Goal: Task Accomplishment & Management: Complete application form

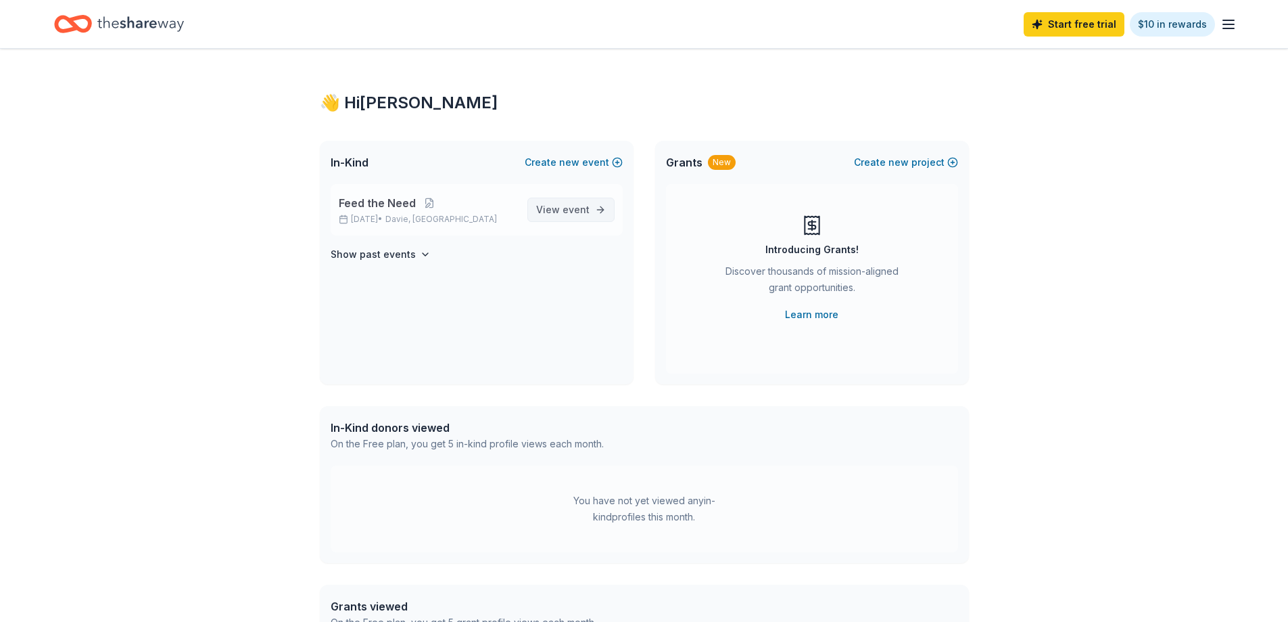
click at [572, 204] on span "event" at bounding box center [576, 209] width 27 height 11
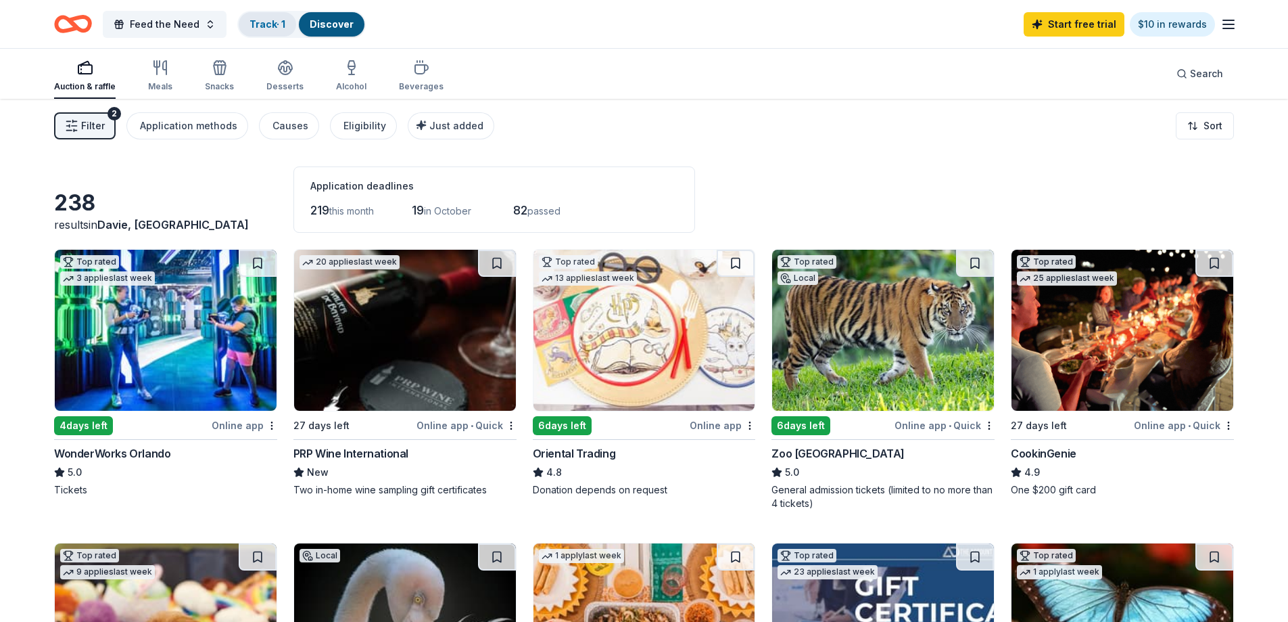
click at [250, 15] on div "Track · 1" at bounding box center [267, 24] width 57 height 24
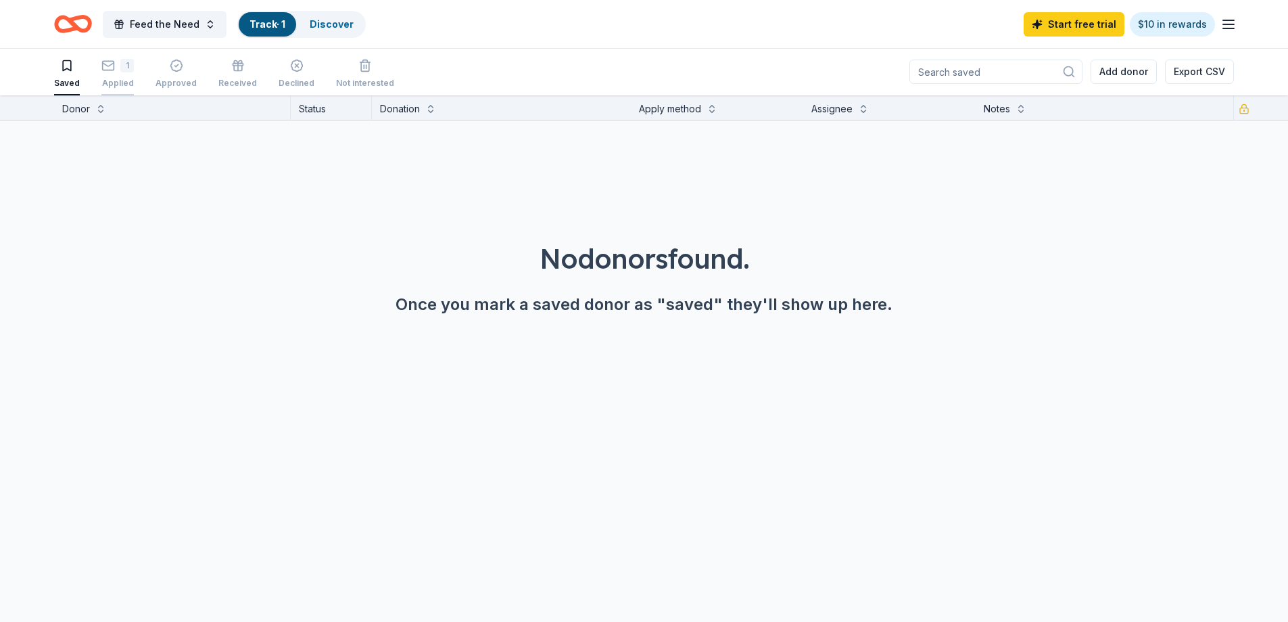
click at [106, 69] on icon "button" at bounding box center [108, 66] width 14 height 14
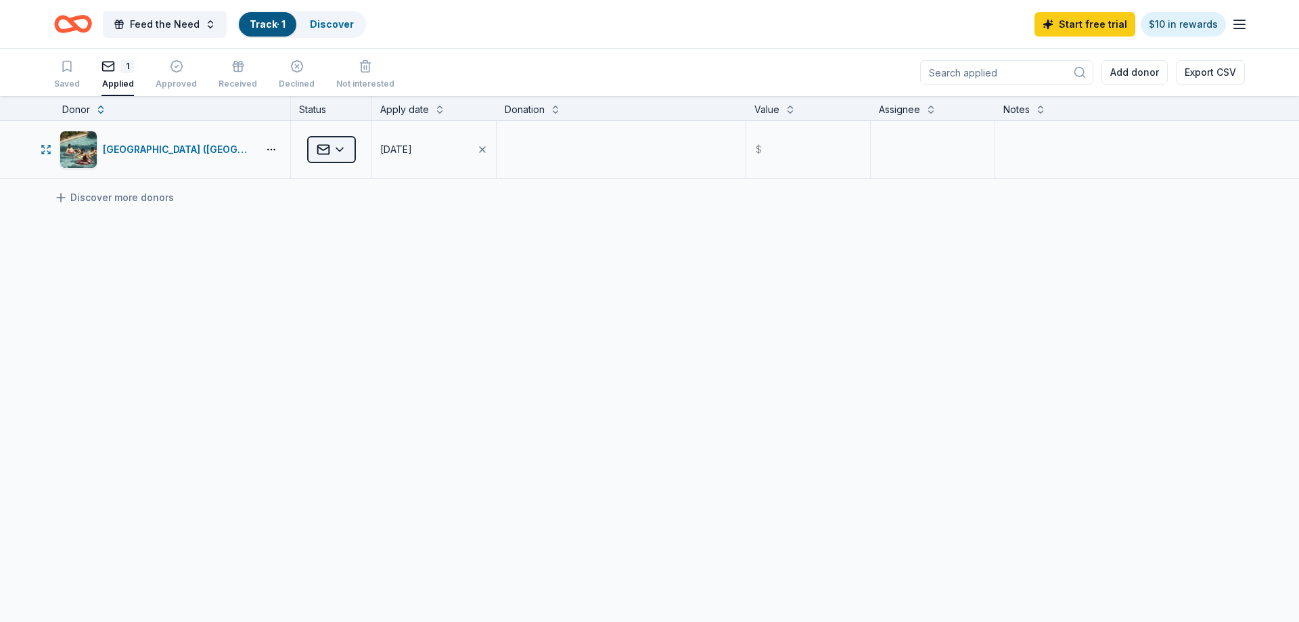
click at [340, 149] on html "Feed the Need Track · 1 Discover Start free trial $10 in rewards Saved 1 Applie…" at bounding box center [649, 311] width 1299 height 622
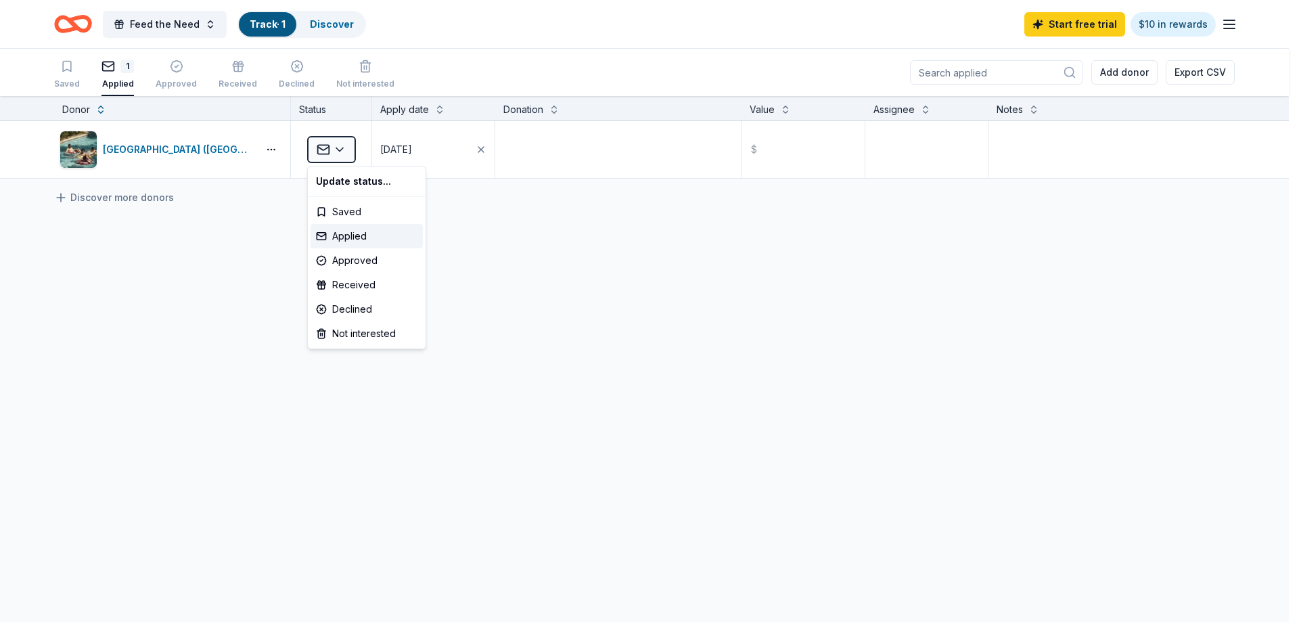
click at [498, 223] on html "Feed the Need Track · 1 Discover Start free trial $10 in rewards Saved 1 Applie…" at bounding box center [649, 311] width 1299 height 622
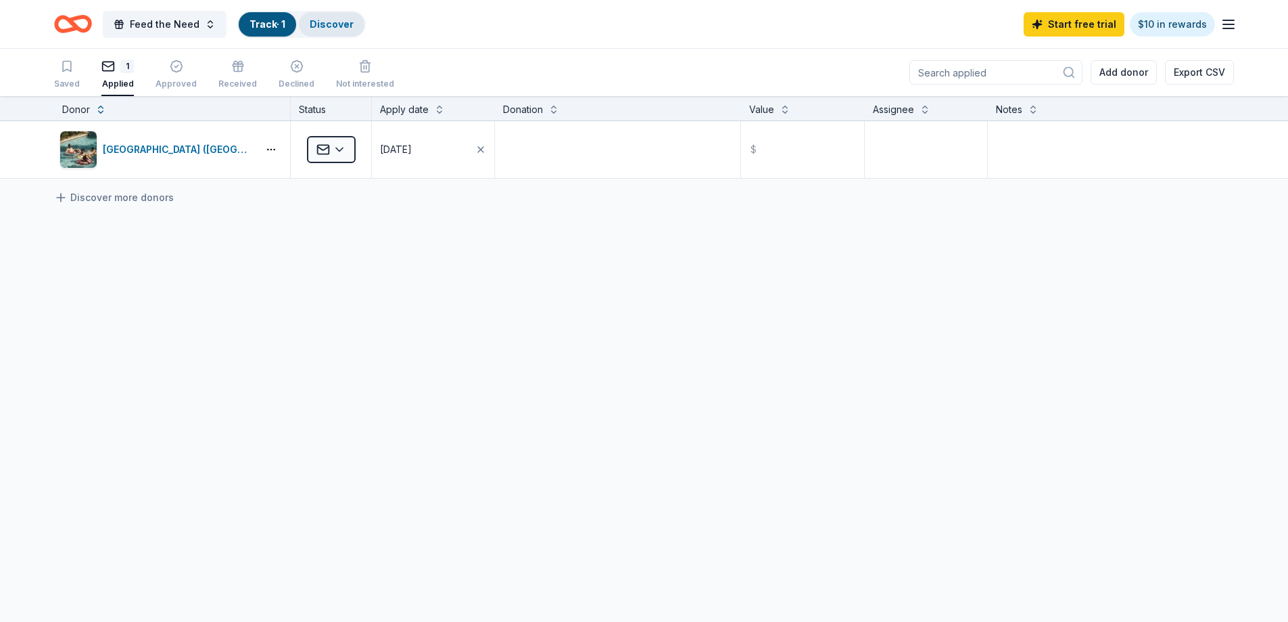
click at [327, 28] on link "Discover" at bounding box center [332, 23] width 44 height 11
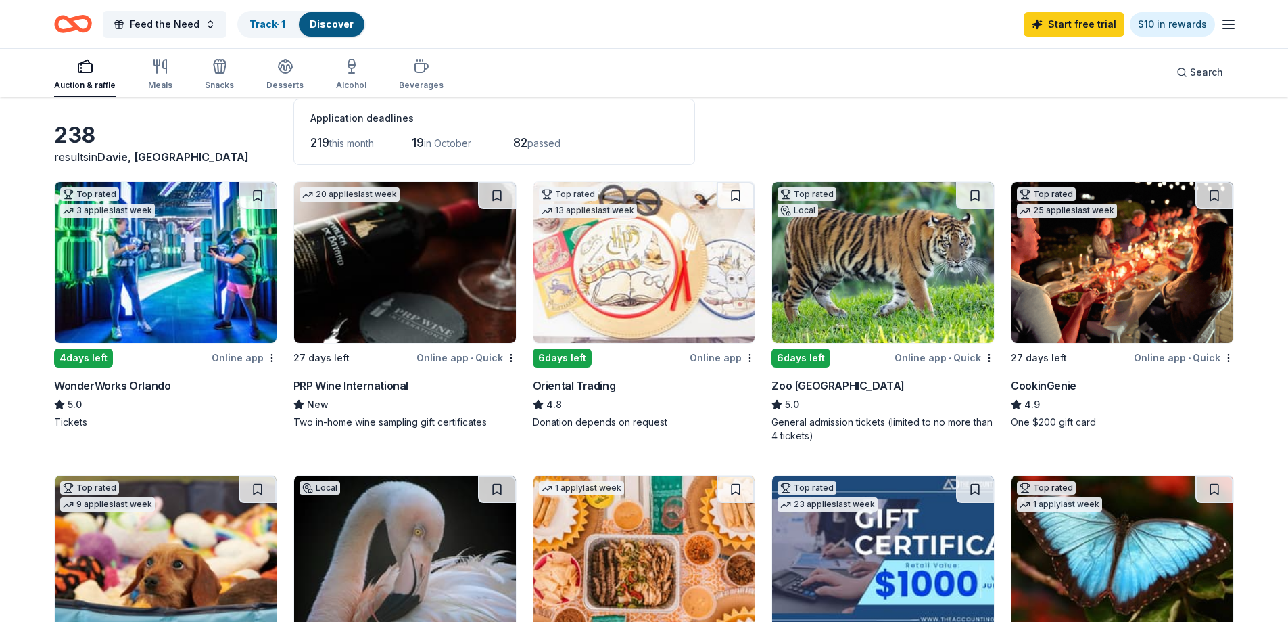
scroll to position [135, 0]
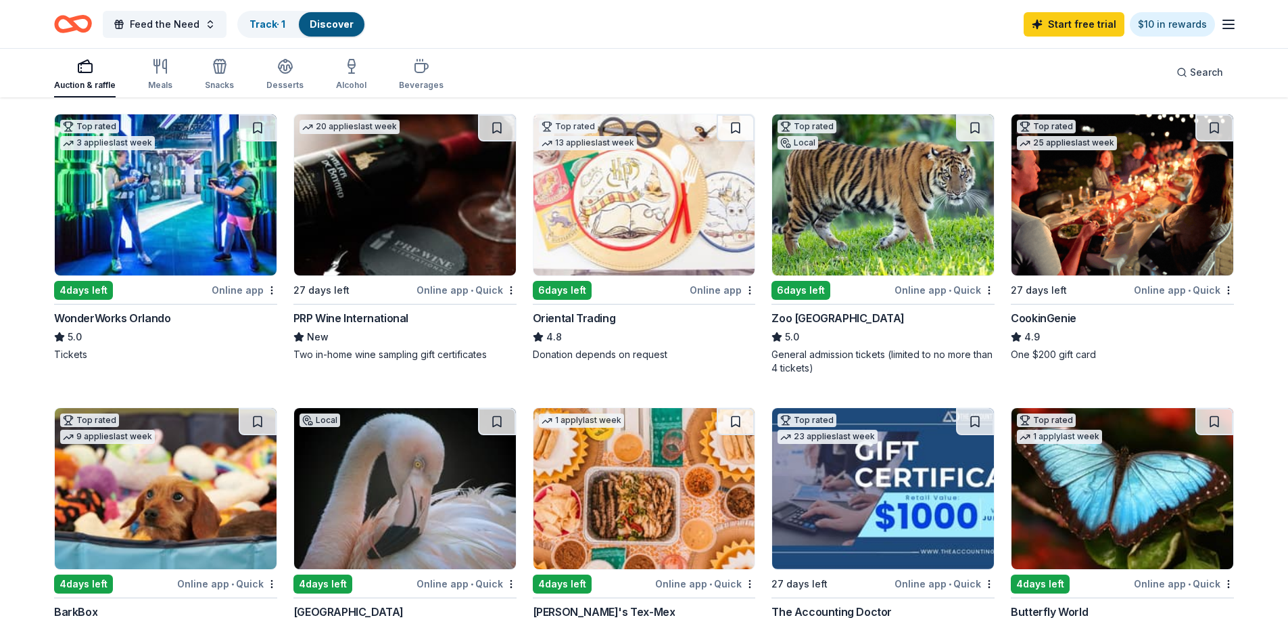
click at [892, 208] on img at bounding box center [883, 194] width 222 height 161
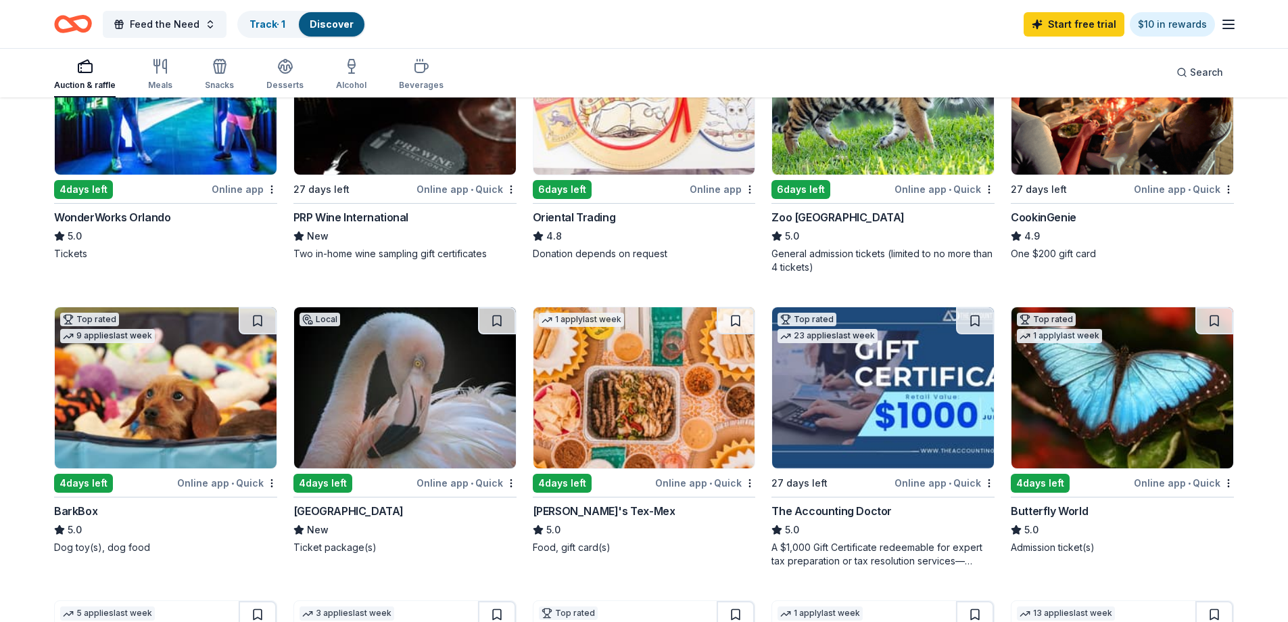
scroll to position [271, 0]
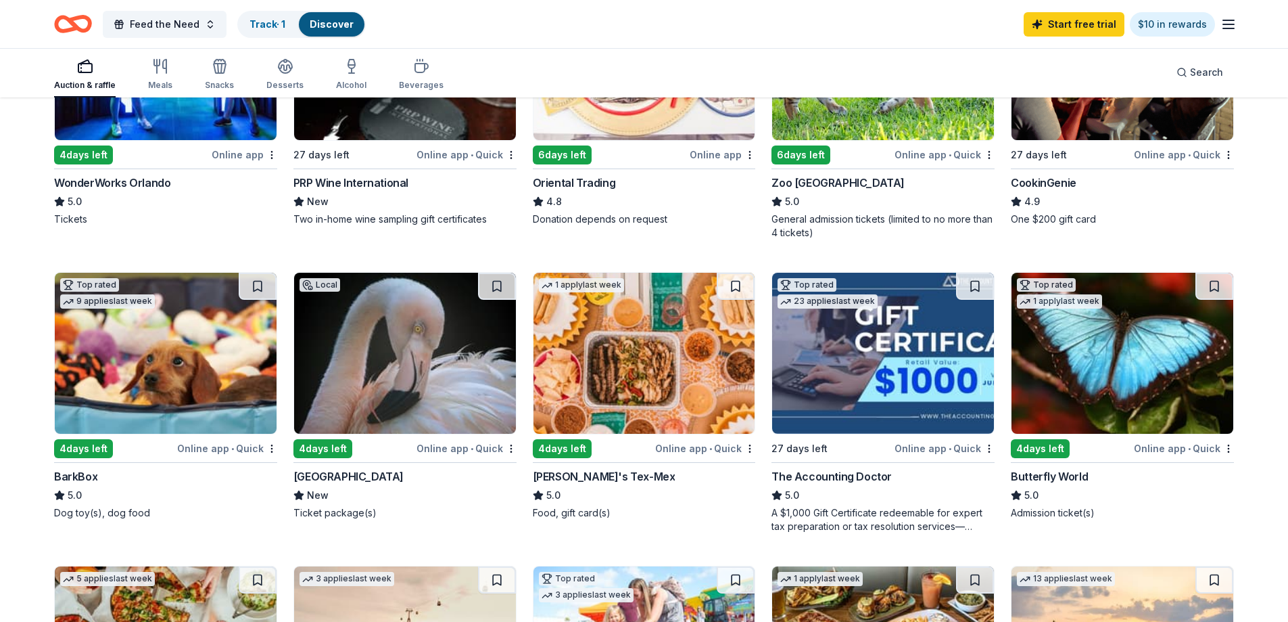
click at [468, 379] on img at bounding box center [405, 353] width 222 height 161
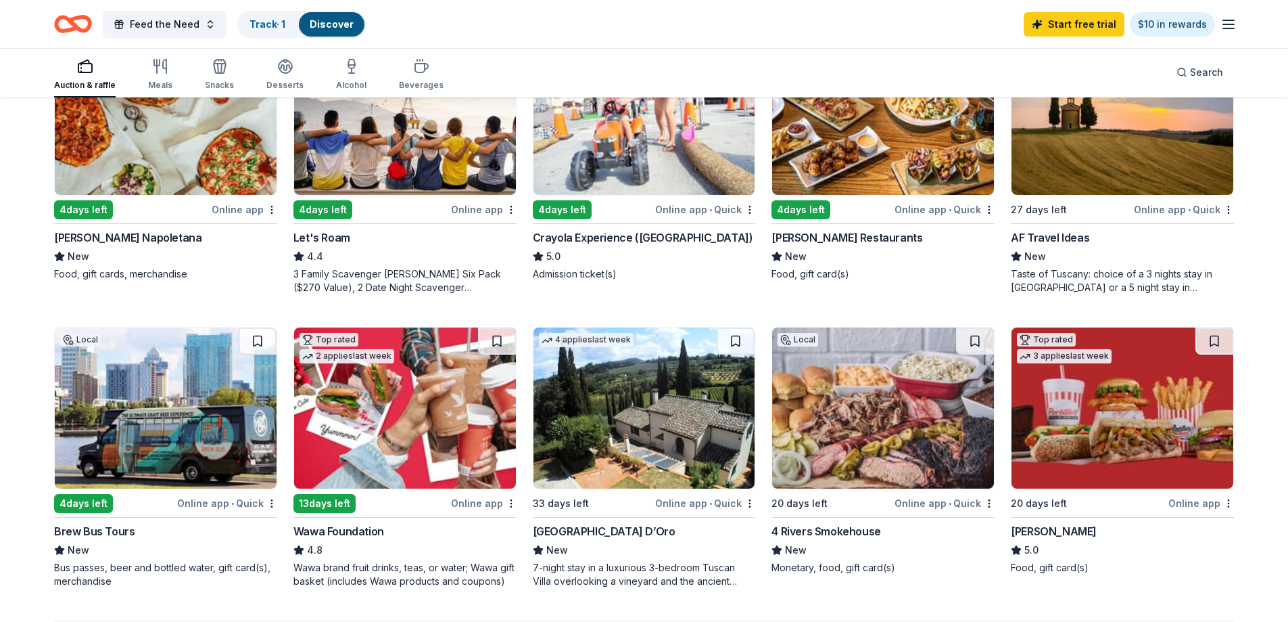
scroll to position [812, 0]
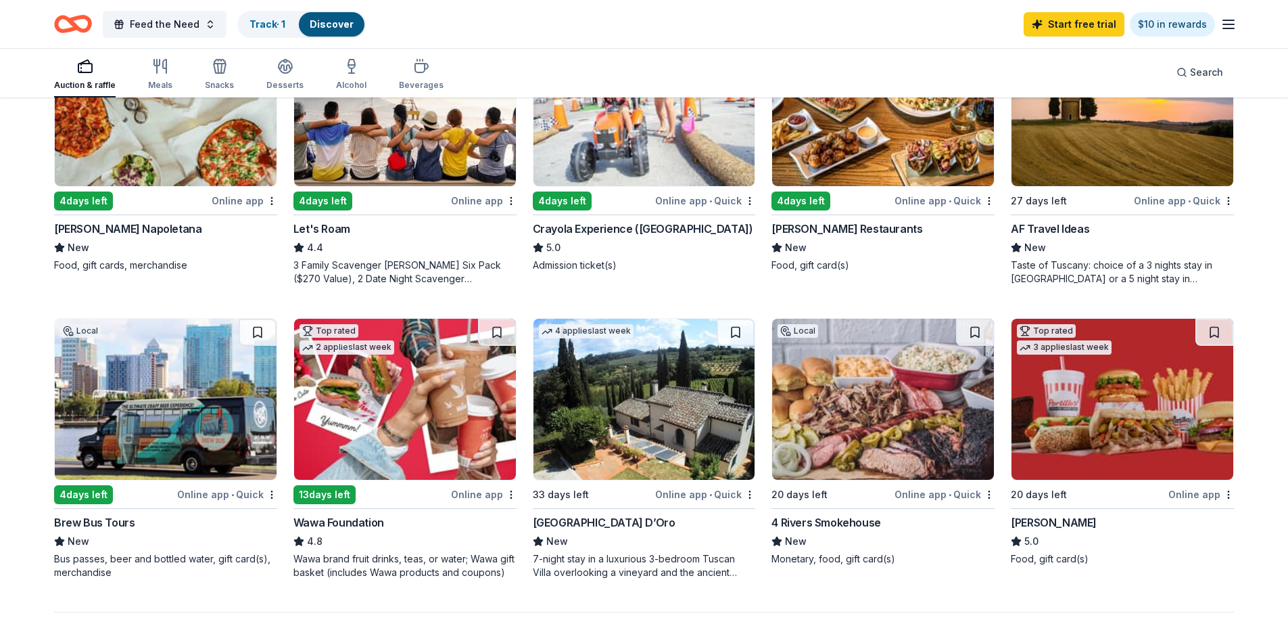
click at [218, 425] on img at bounding box center [166, 399] width 222 height 161
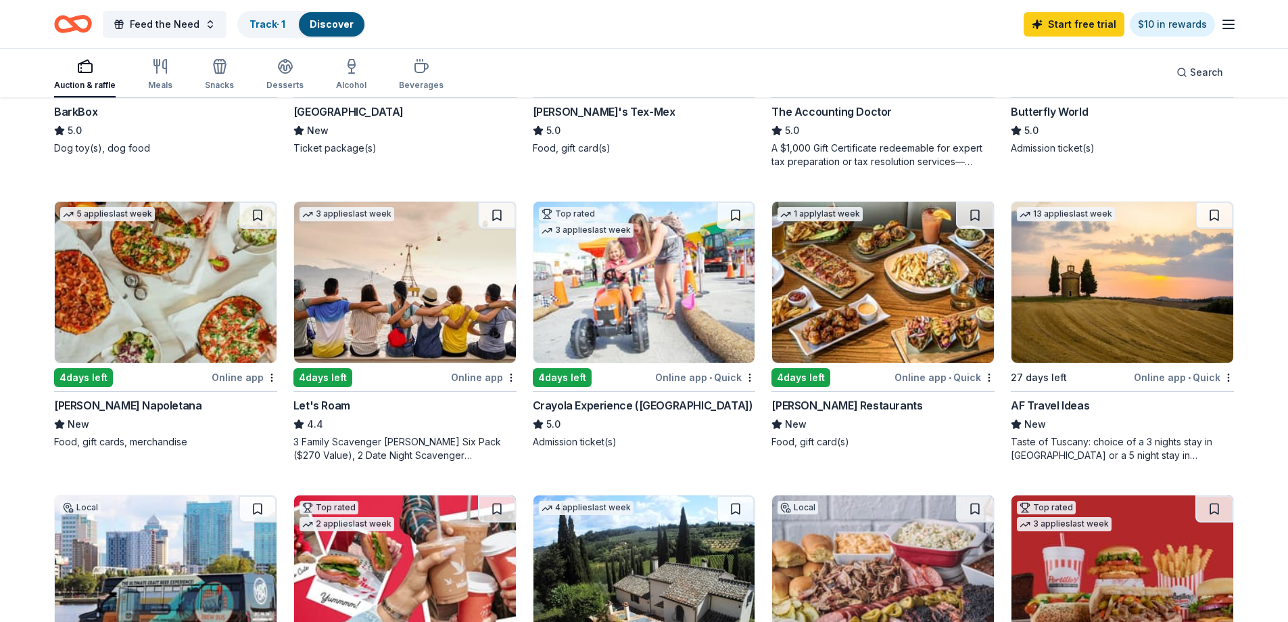
scroll to position [609, 0]
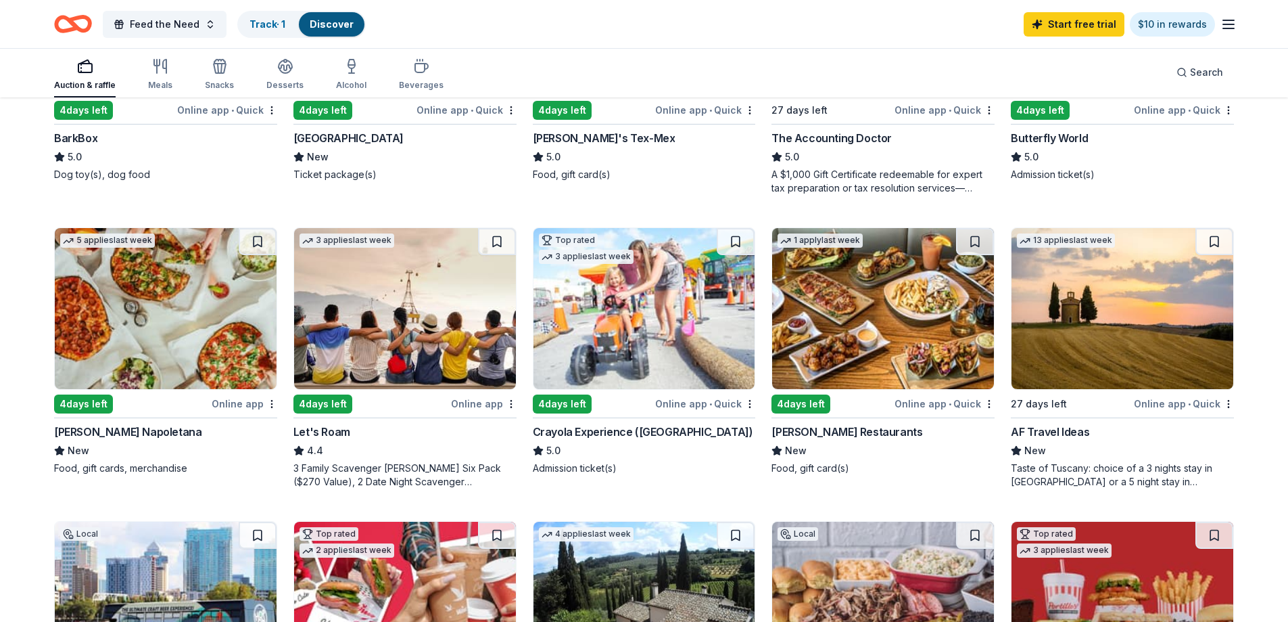
click at [659, 337] on img at bounding box center [645, 308] width 222 height 161
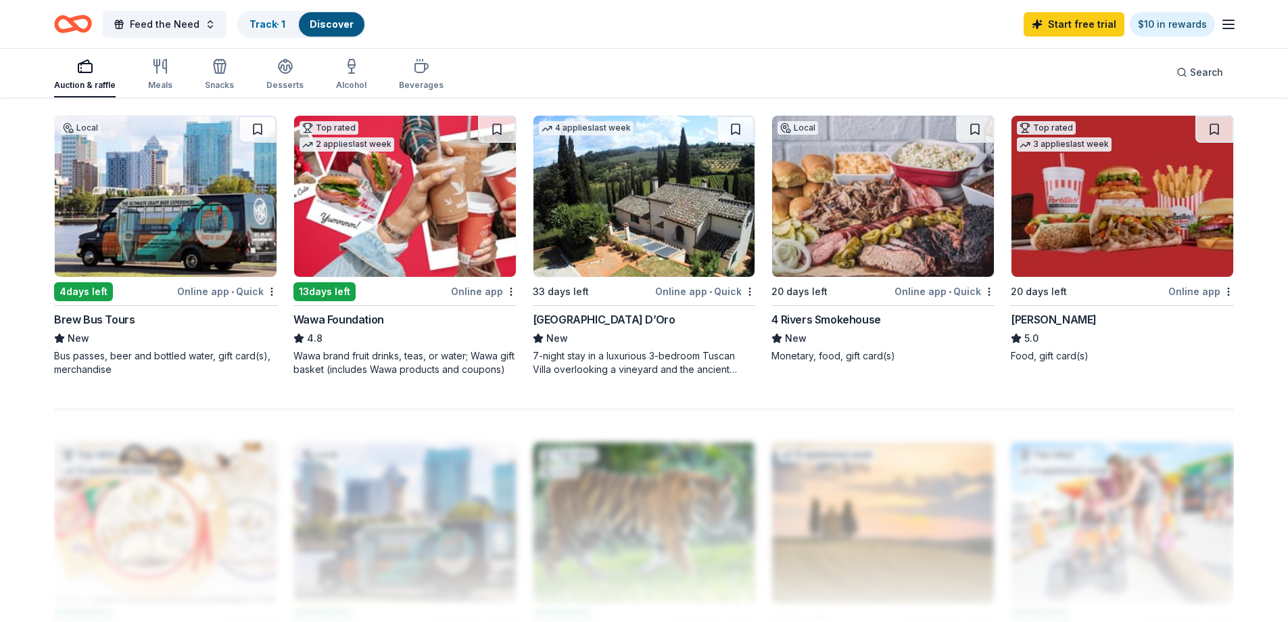
scroll to position [879, 0]
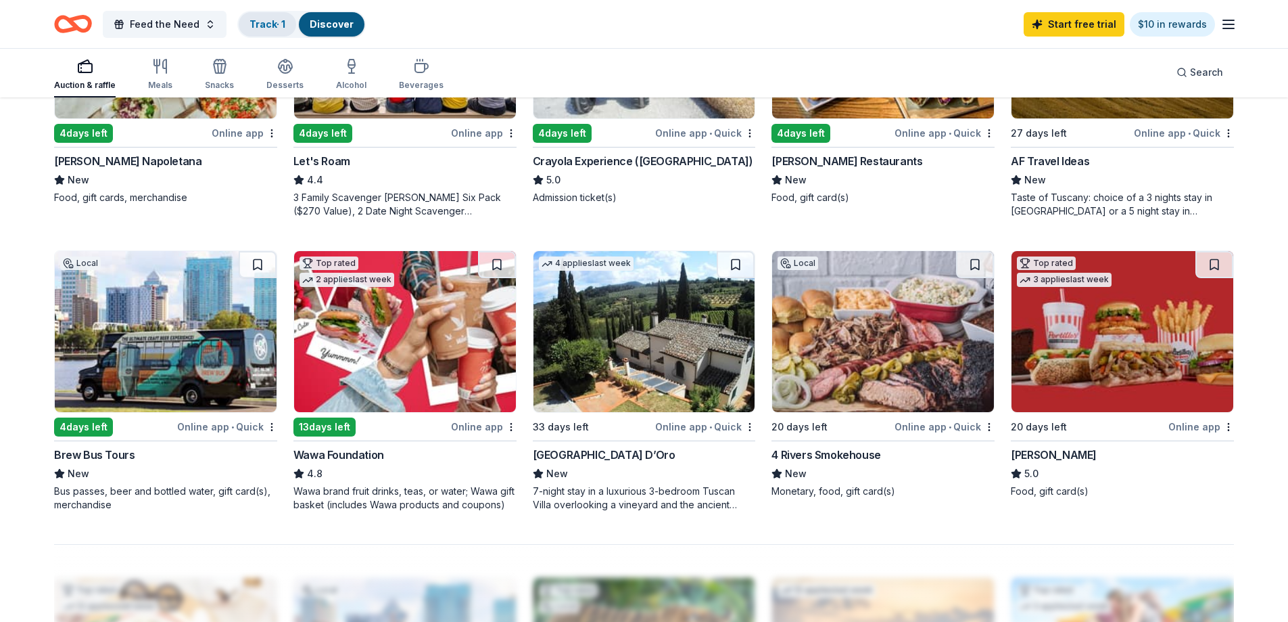
click at [281, 13] on div "Track · 1" at bounding box center [267, 24] width 57 height 24
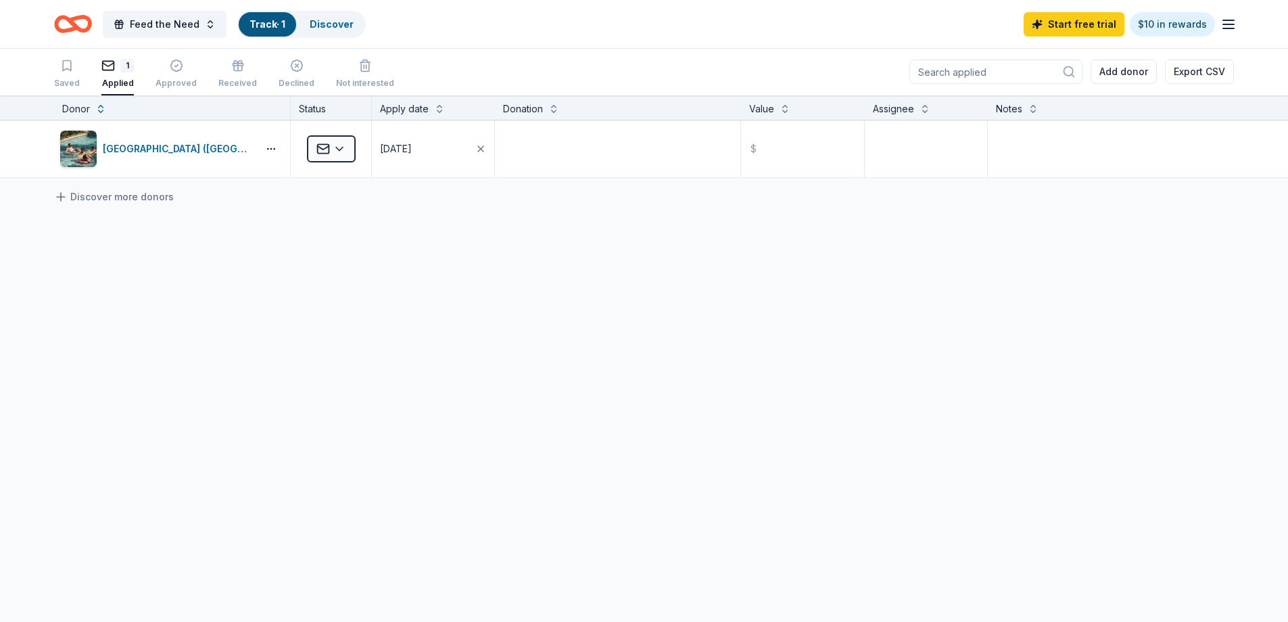
click at [69, 20] on icon "Home" at bounding box center [79, 24] width 21 height 14
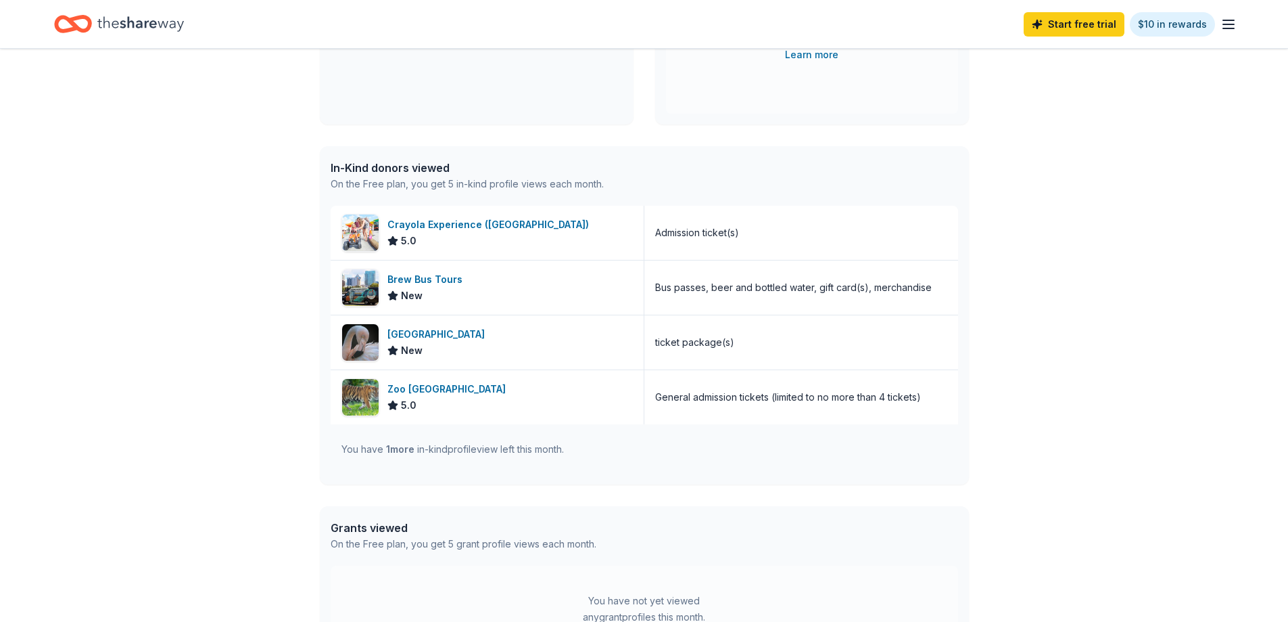
scroll to position [271, 0]
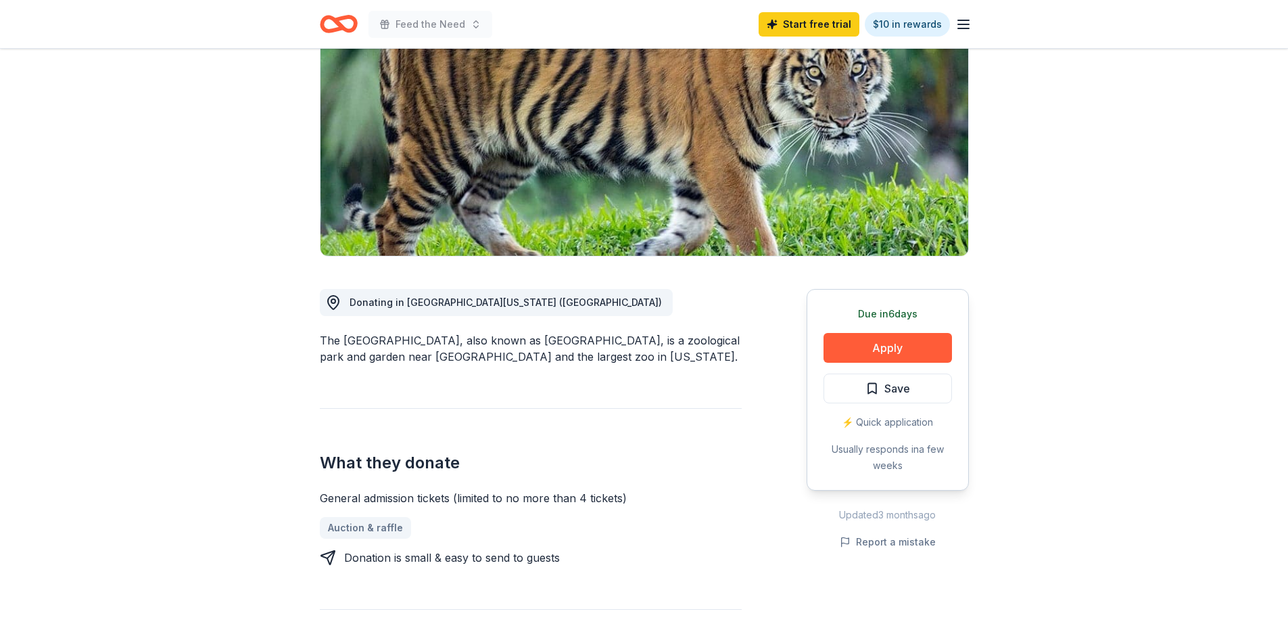
scroll to position [135, 0]
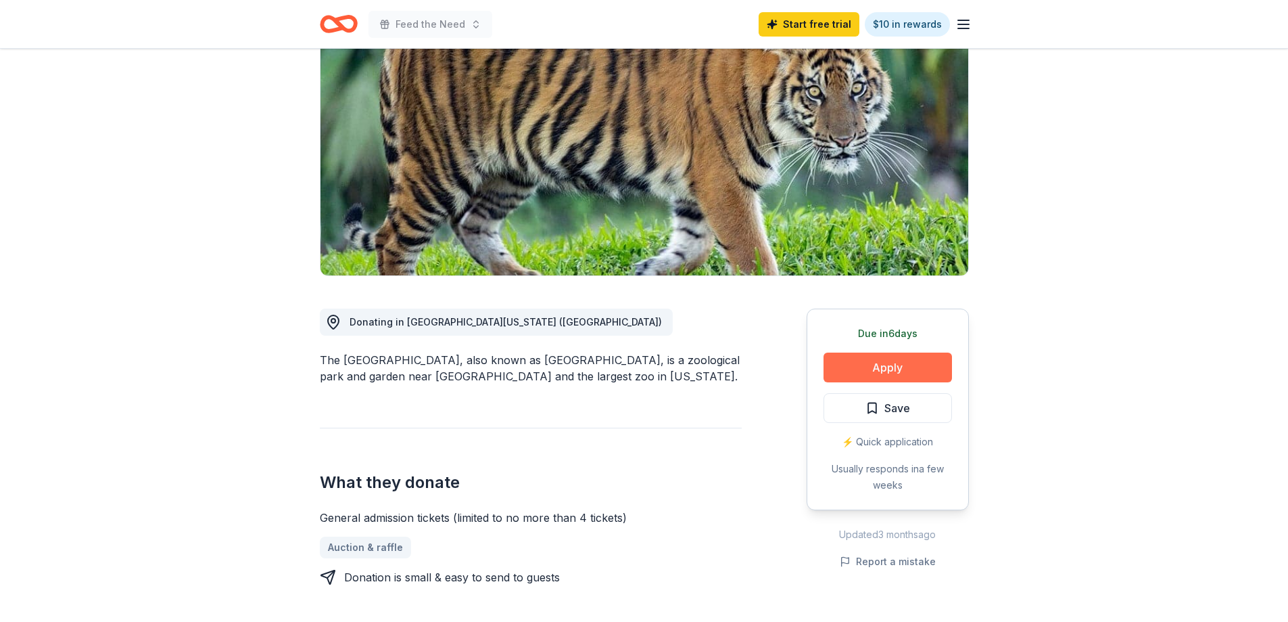
click at [859, 364] on button "Apply" at bounding box center [888, 367] width 129 height 30
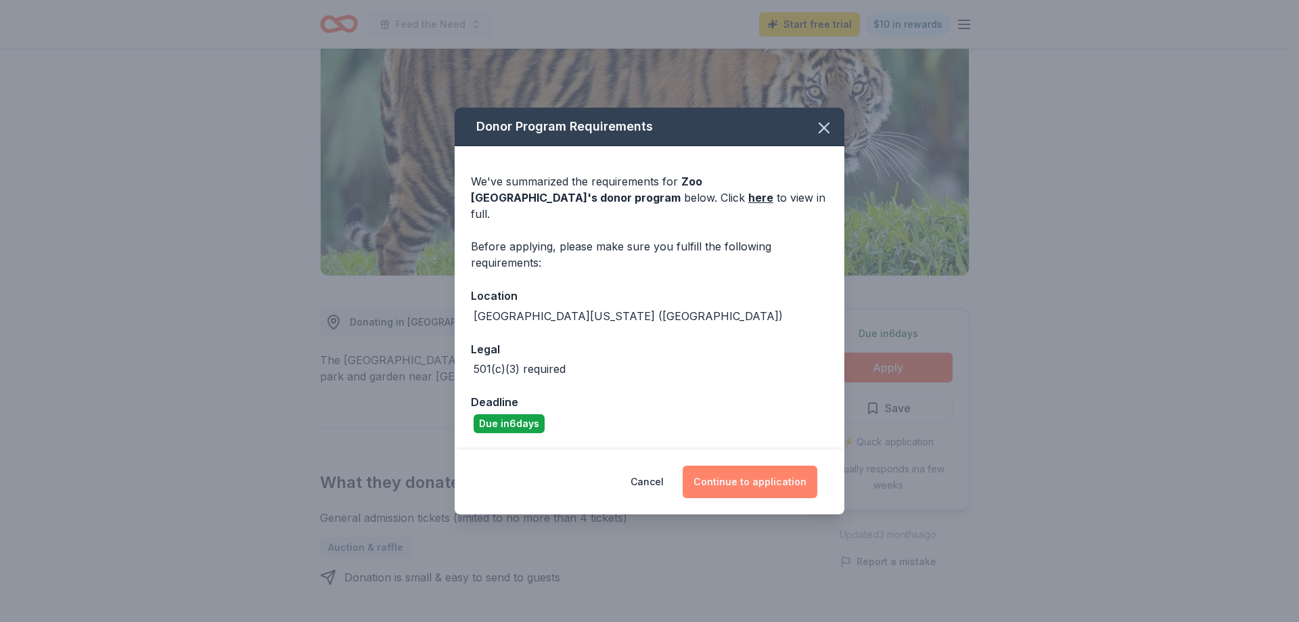
click at [753, 470] on button "Continue to application" at bounding box center [749, 481] width 135 height 32
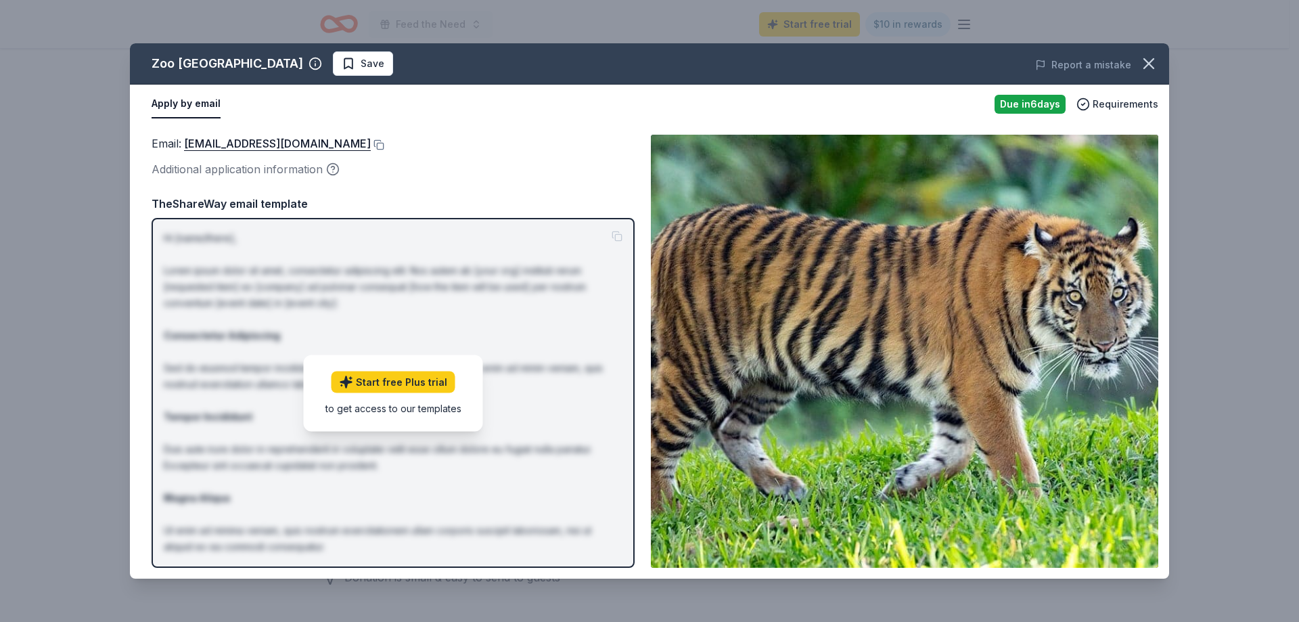
click at [388, 405] on div "to get access to our templates" at bounding box center [393, 407] width 136 height 14
click at [467, 254] on p "Hi [name/there], Lorem ipsum dolor sit amet, consectetur adipiscing elit. Nos a…" at bounding box center [393, 433] width 459 height 406
click at [1141, 63] on icon "button" at bounding box center [1148, 63] width 19 height 19
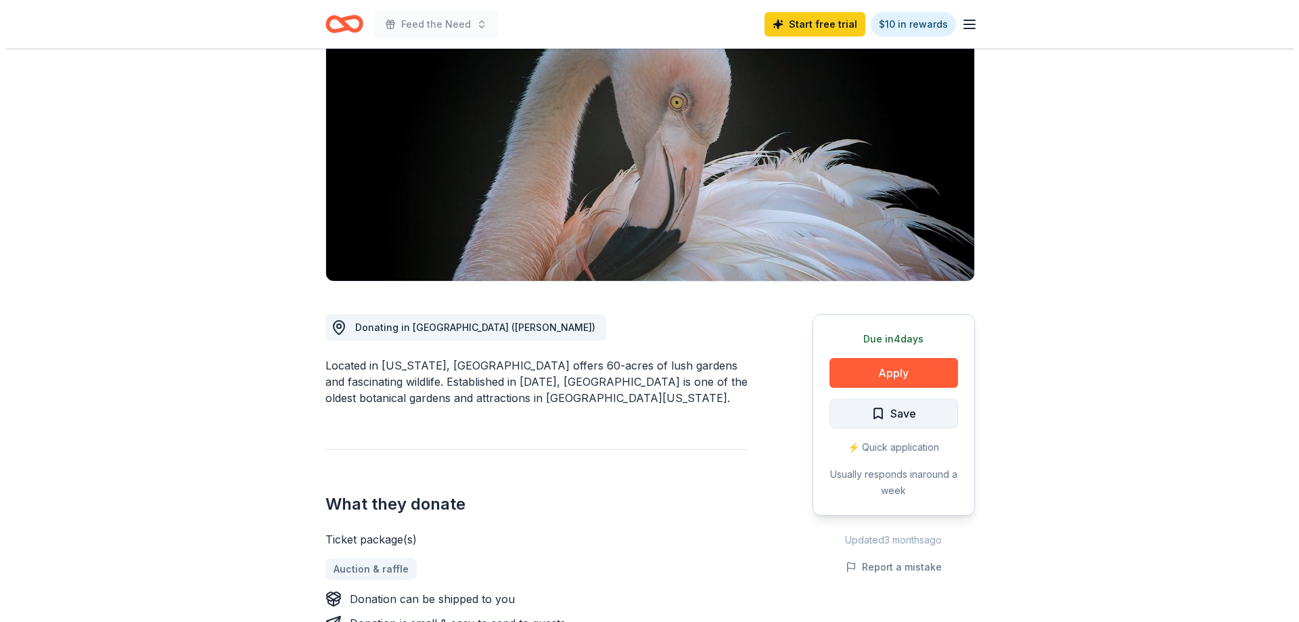
scroll to position [135, 0]
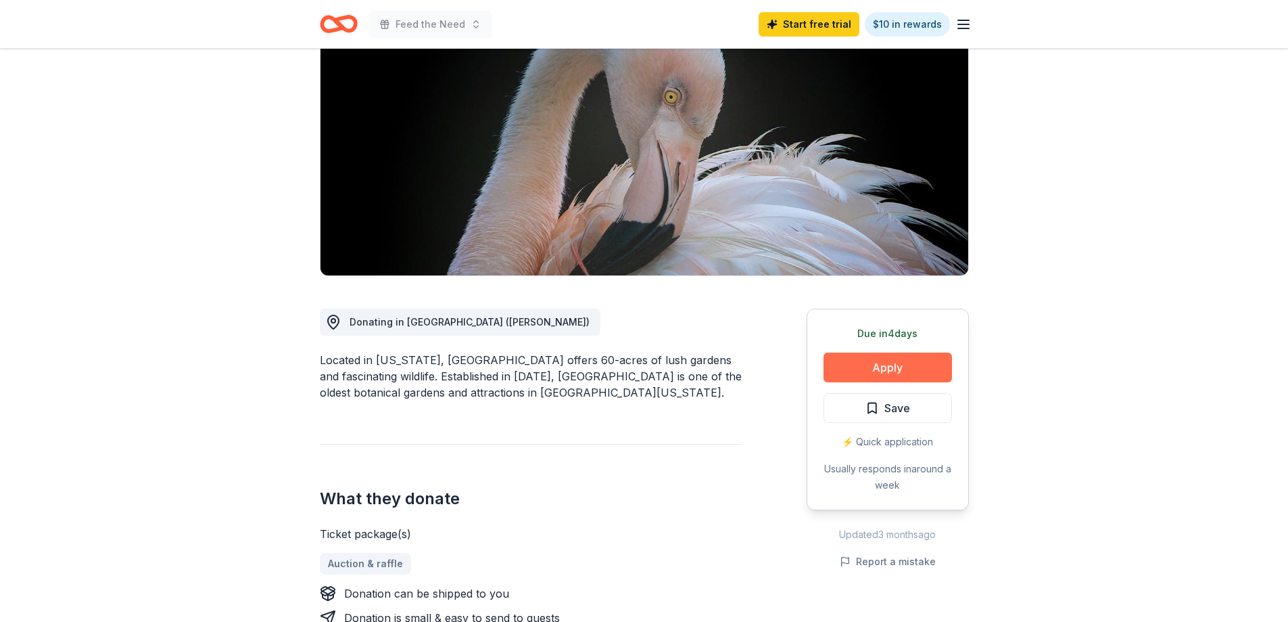
click at [906, 363] on button "Apply" at bounding box center [888, 367] width 129 height 30
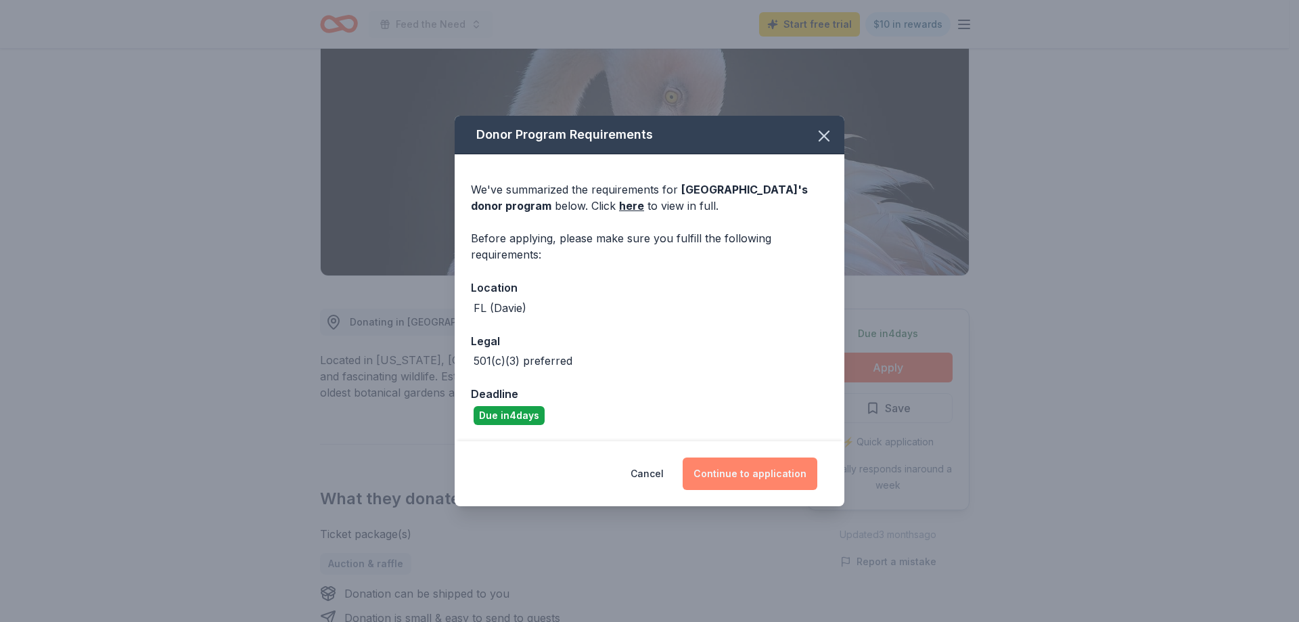
click at [787, 484] on button "Continue to application" at bounding box center [749, 473] width 135 height 32
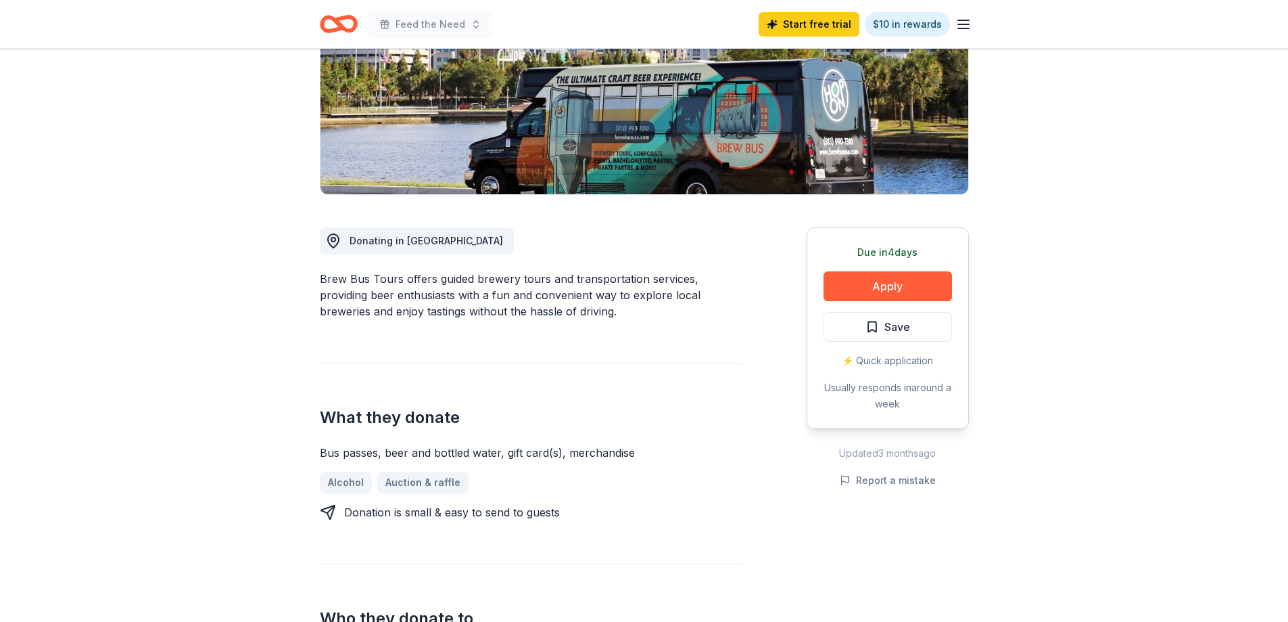
scroll to position [271, 0]
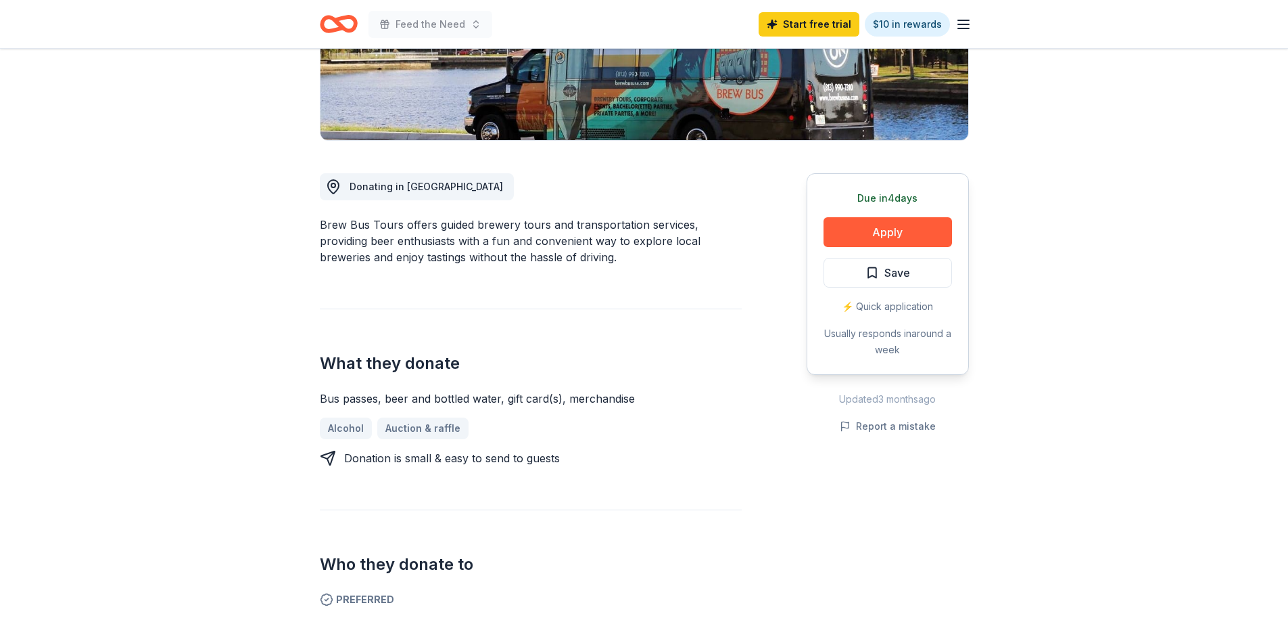
click at [879, 248] on div "Due [DATE] Apply Save ⚡️ Quick application Usually responds in around a week" at bounding box center [888, 274] width 162 height 202
click at [889, 233] on button "Apply" at bounding box center [888, 232] width 129 height 30
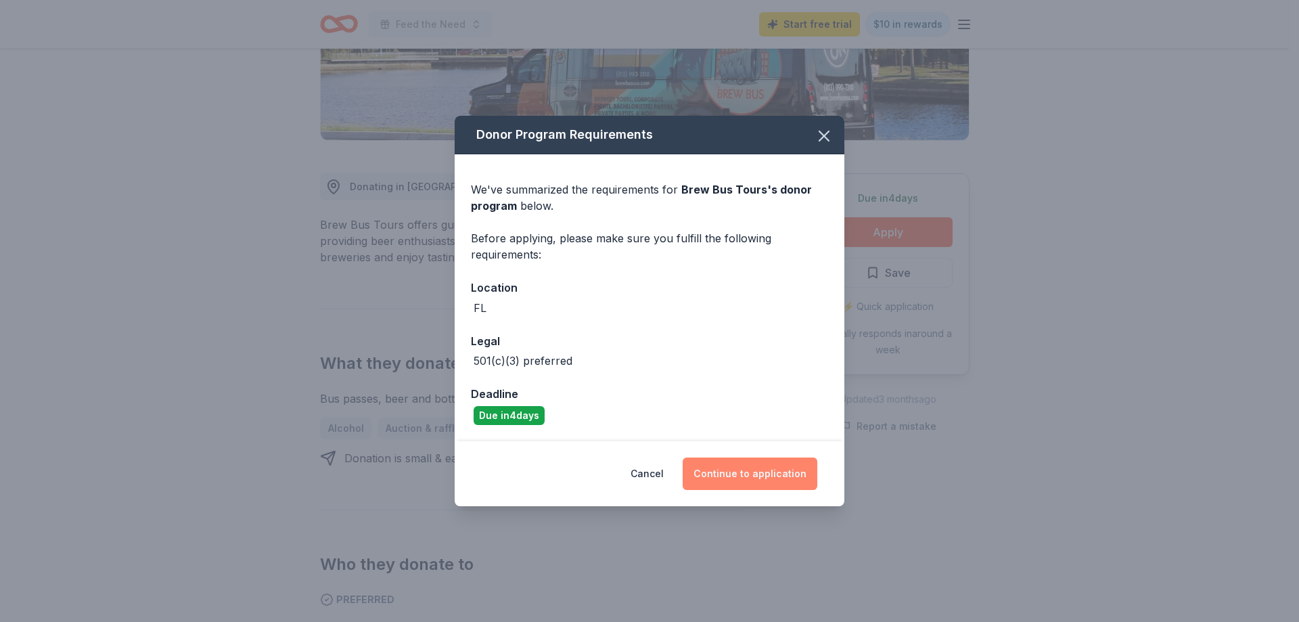
click at [774, 479] on button "Continue to application" at bounding box center [749, 473] width 135 height 32
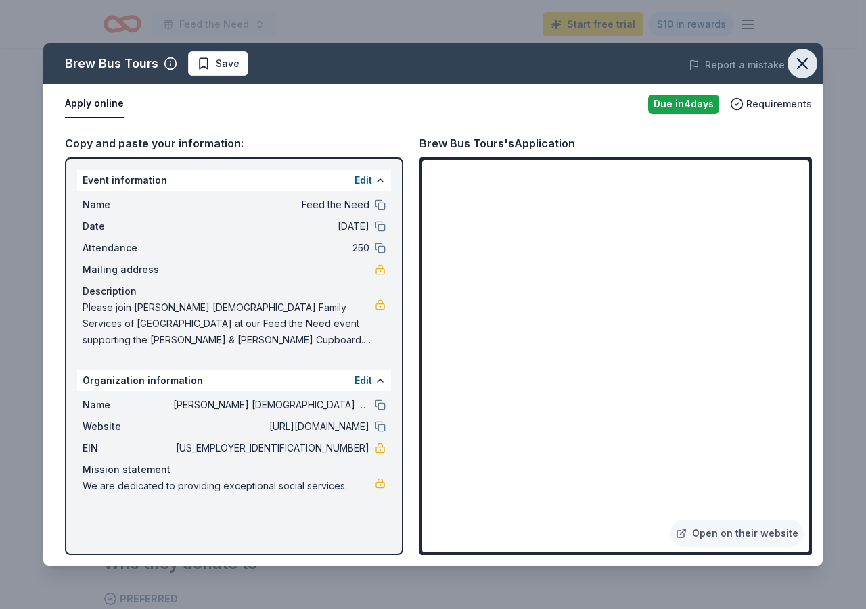
click at [805, 69] on icon "button" at bounding box center [802, 63] width 19 height 19
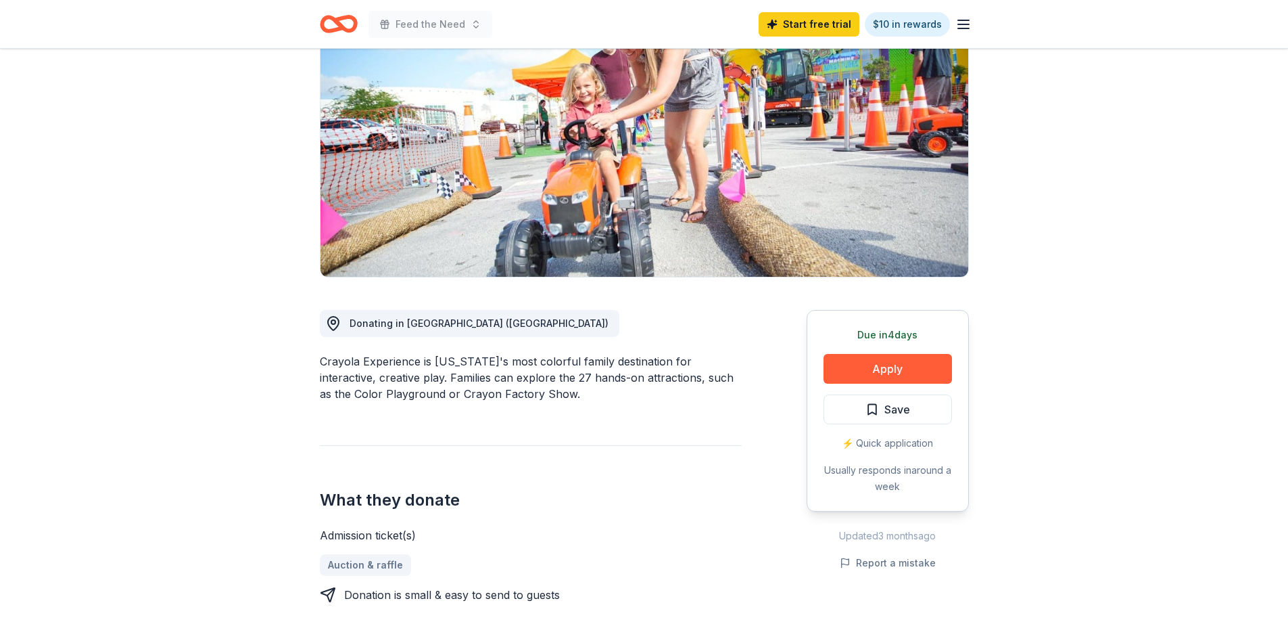
scroll to position [135, 0]
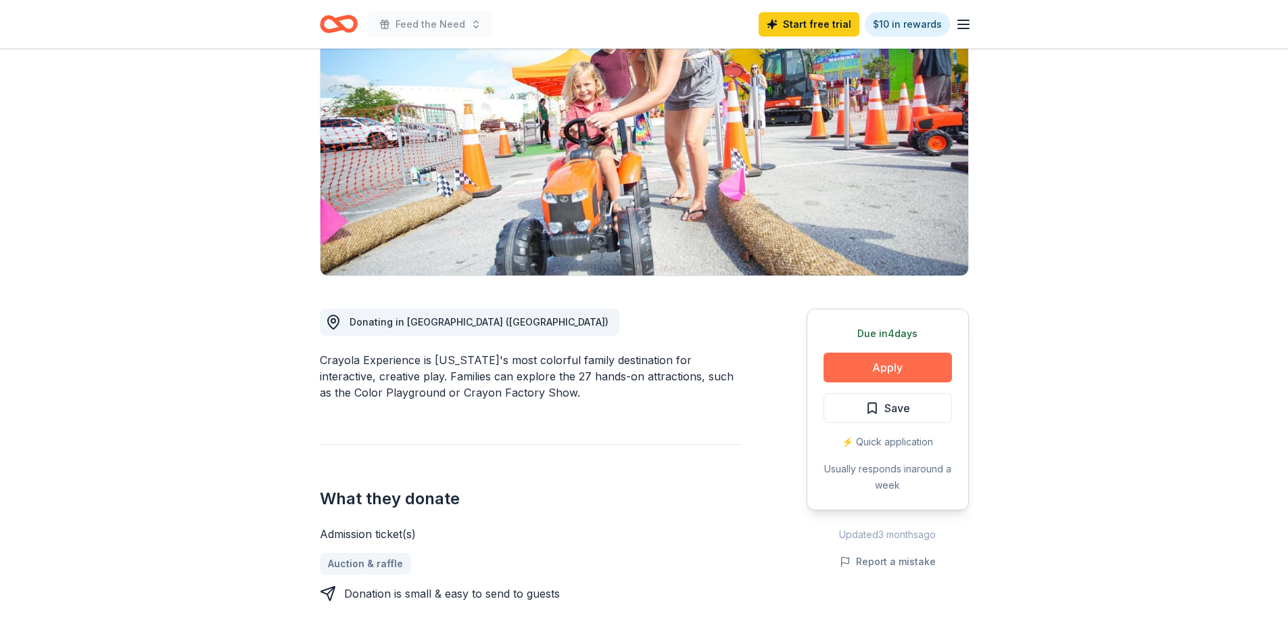
click at [882, 369] on button "Apply" at bounding box center [888, 367] width 129 height 30
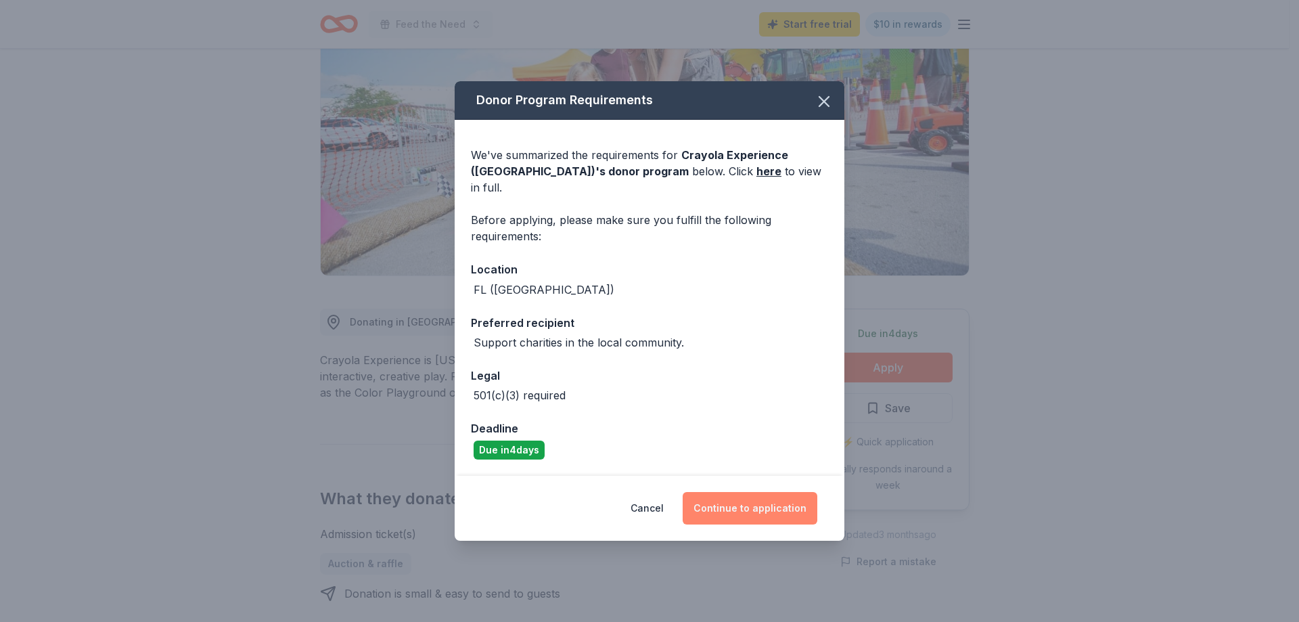
click at [773, 494] on button "Continue to application" at bounding box center [749, 508] width 135 height 32
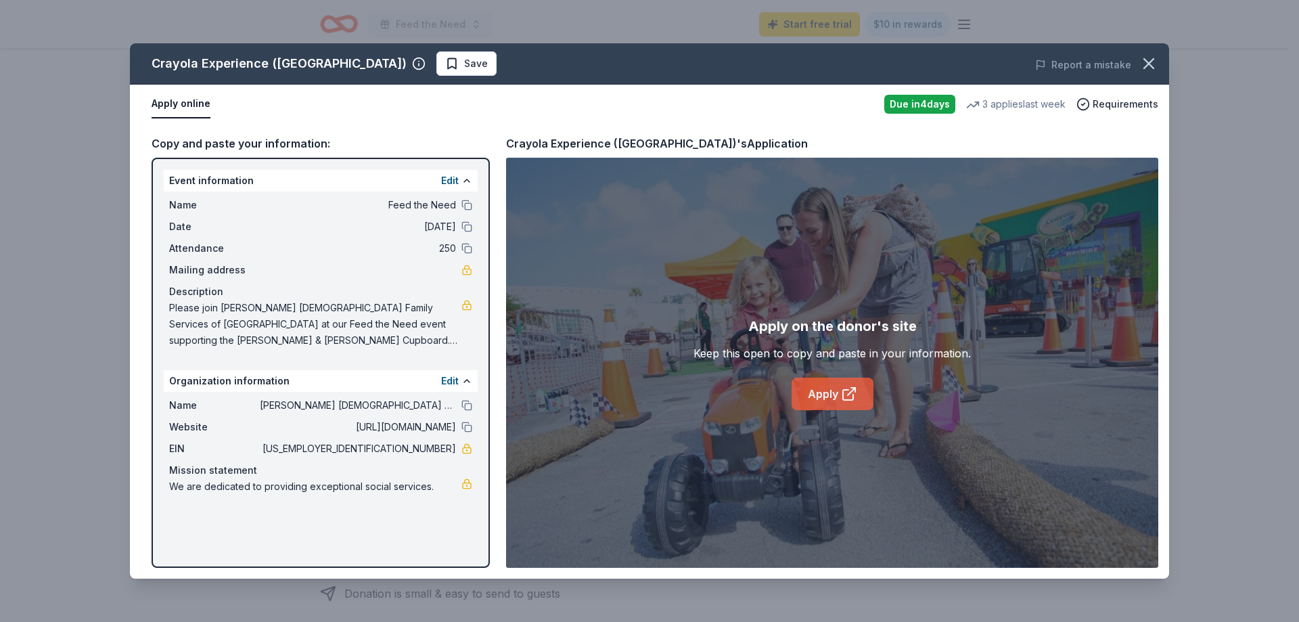
click at [824, 392] on link "Apply" at bounding box center [832, 393] width 82 height 32
click at [1167, 224] on div "Copy and paste your information: Event information Edit Name Feed the Need Date…" at bounding box center [649, 351] width 1039 height 455
click at [1155, 64] on icon "button" at bounding box center [1148, 63] width 19 height 19
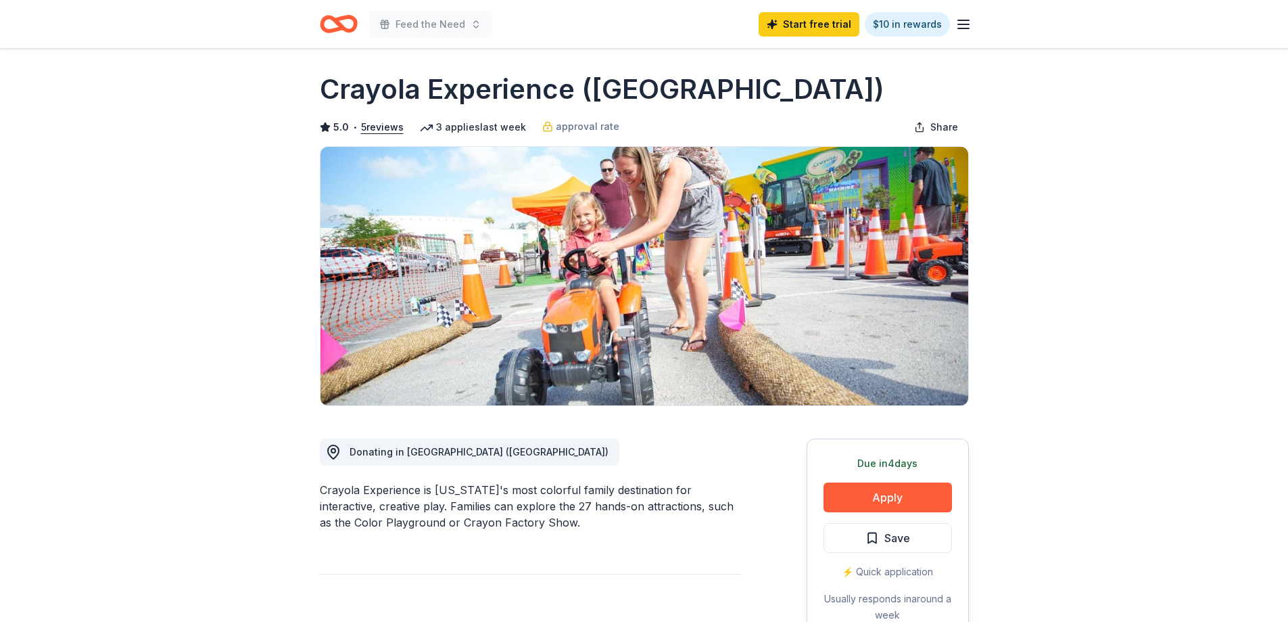
scroll to position [0, 0]
